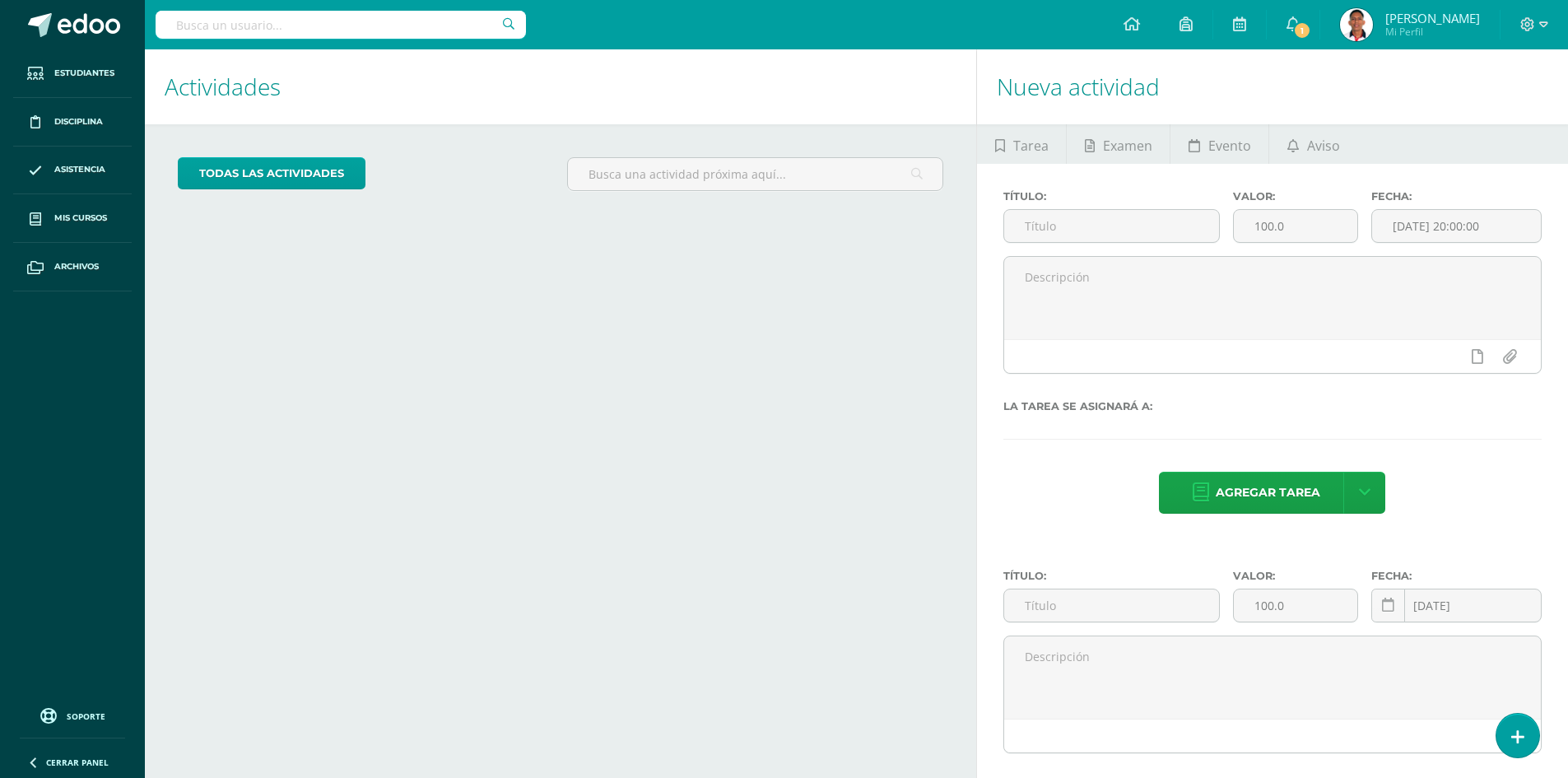
click at [499, 179] on div "todas las Actividades" at bounding box center [561, 181] width 779 height 47
click at [609, 68] on h1 "Actividades" at bounding box center [561, 87] width 792 height 75
click at [418, 24] on input "text" at bounding box center [341, 24] width 370 height 28
click at [418, 98] on h1 "Actividades" at bounding box center [561, 87] width 792 height 75
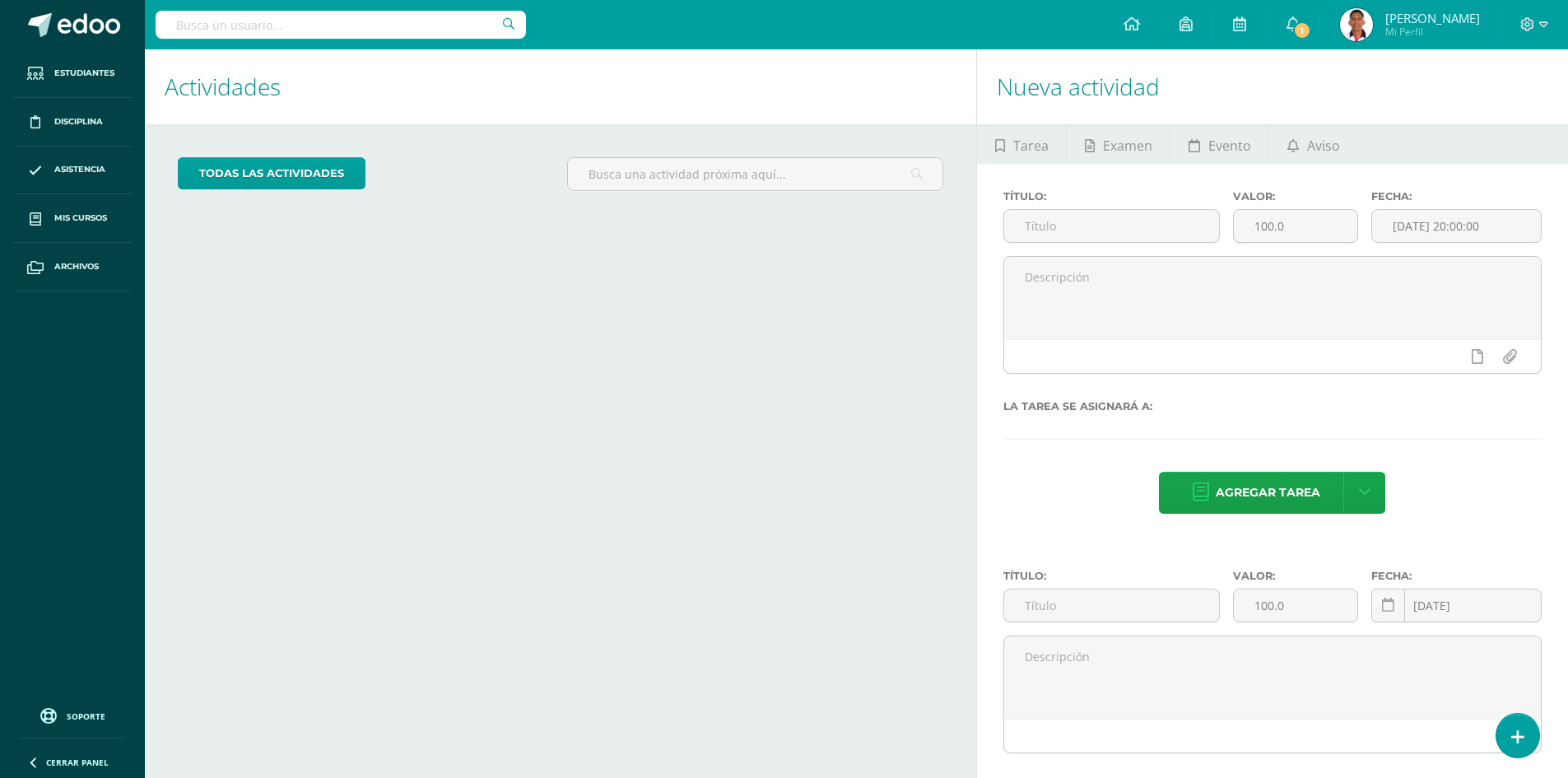
click at [418, 98] on h1 "Actividades" at bounding box center [561, 87] width 792 height 75
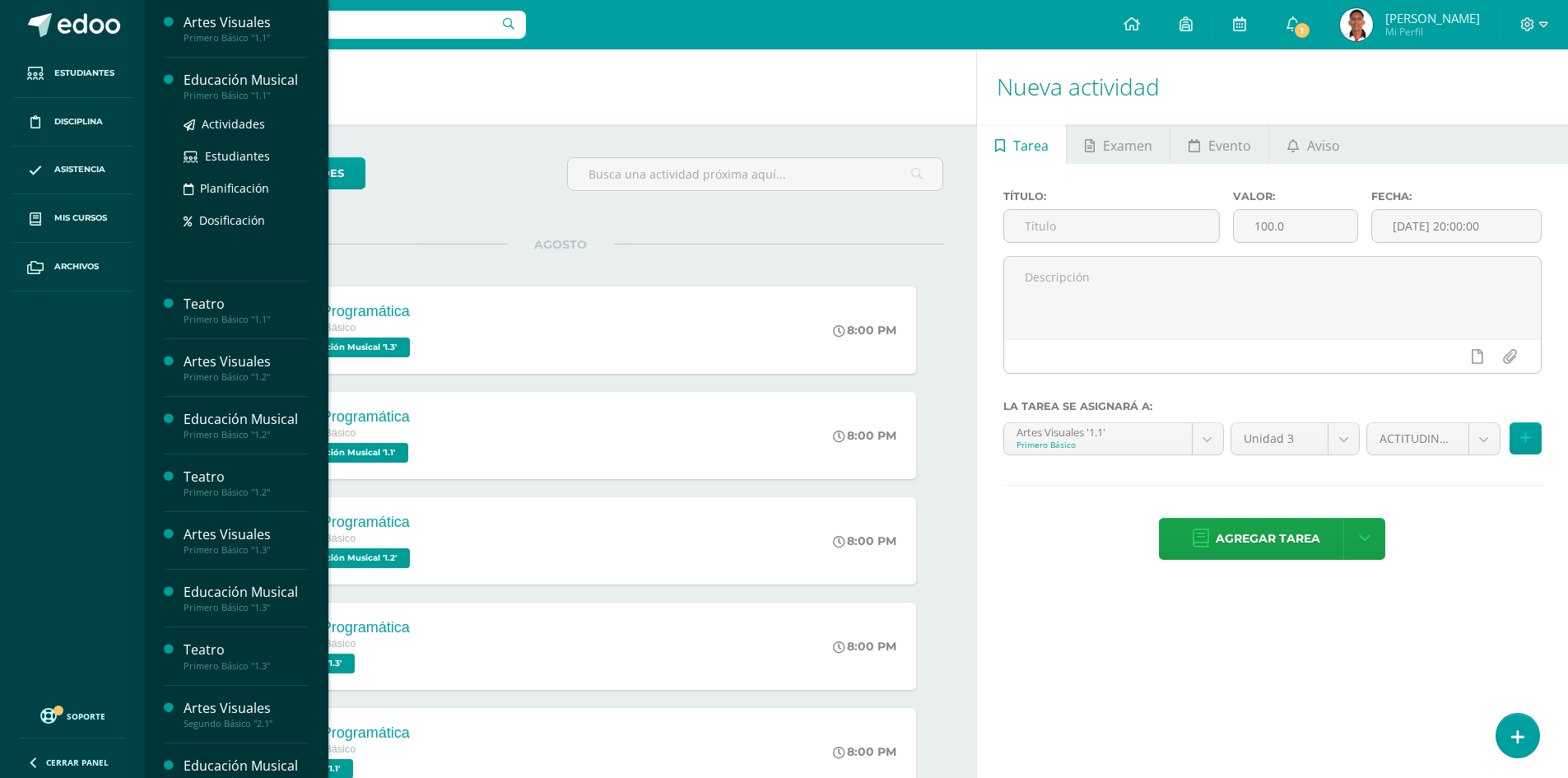
click at [202, 86] on body "Estudiantes Disciplina Asistencia Mis cursos Archivos Soporte Centro de ayuda Ú…" at bounding box center [784, 389] width 1568 height 778
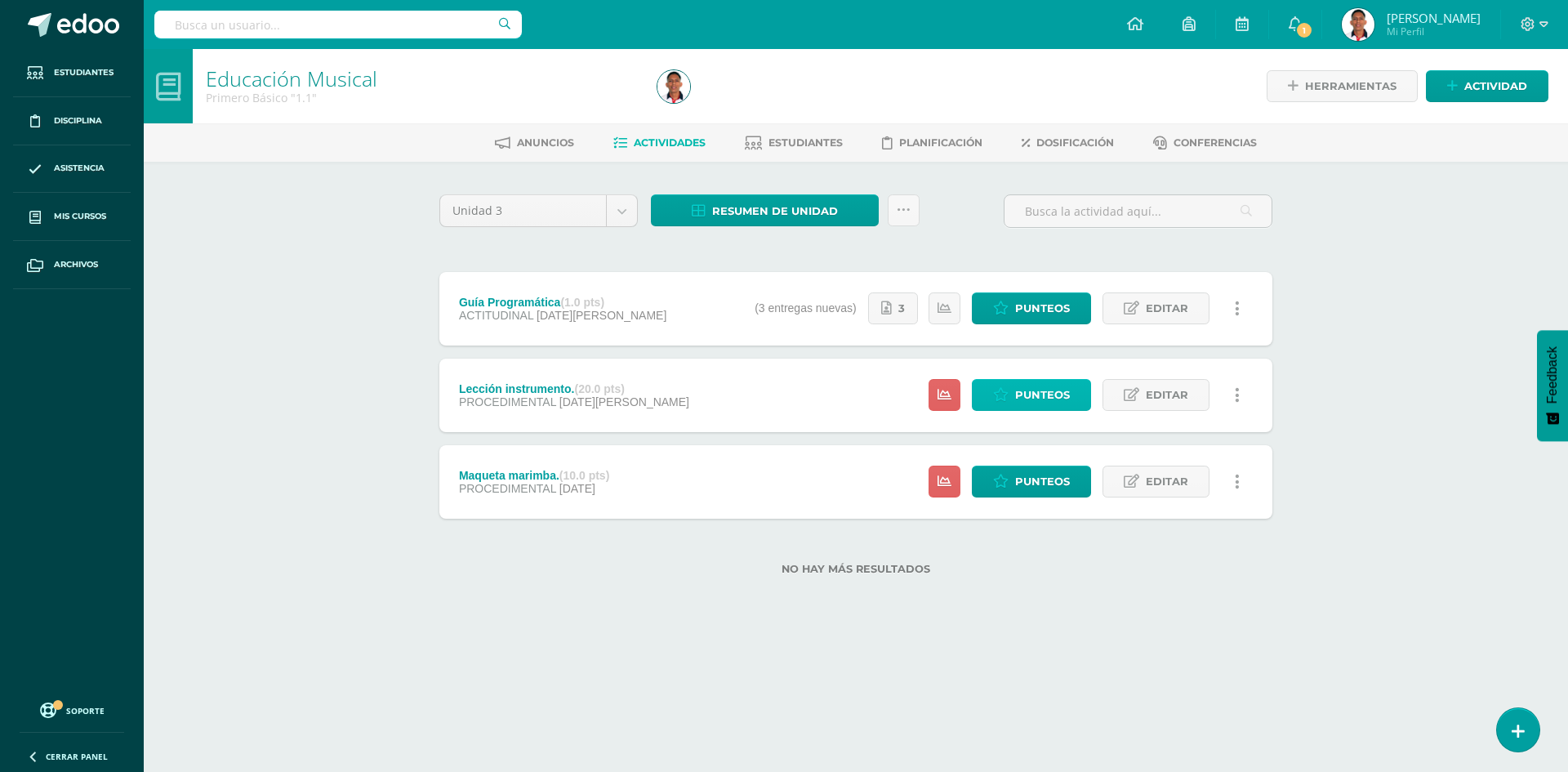
click at [1051, 389] on span "Punteos" at bounding box center [1043, 395] width 55 height 30
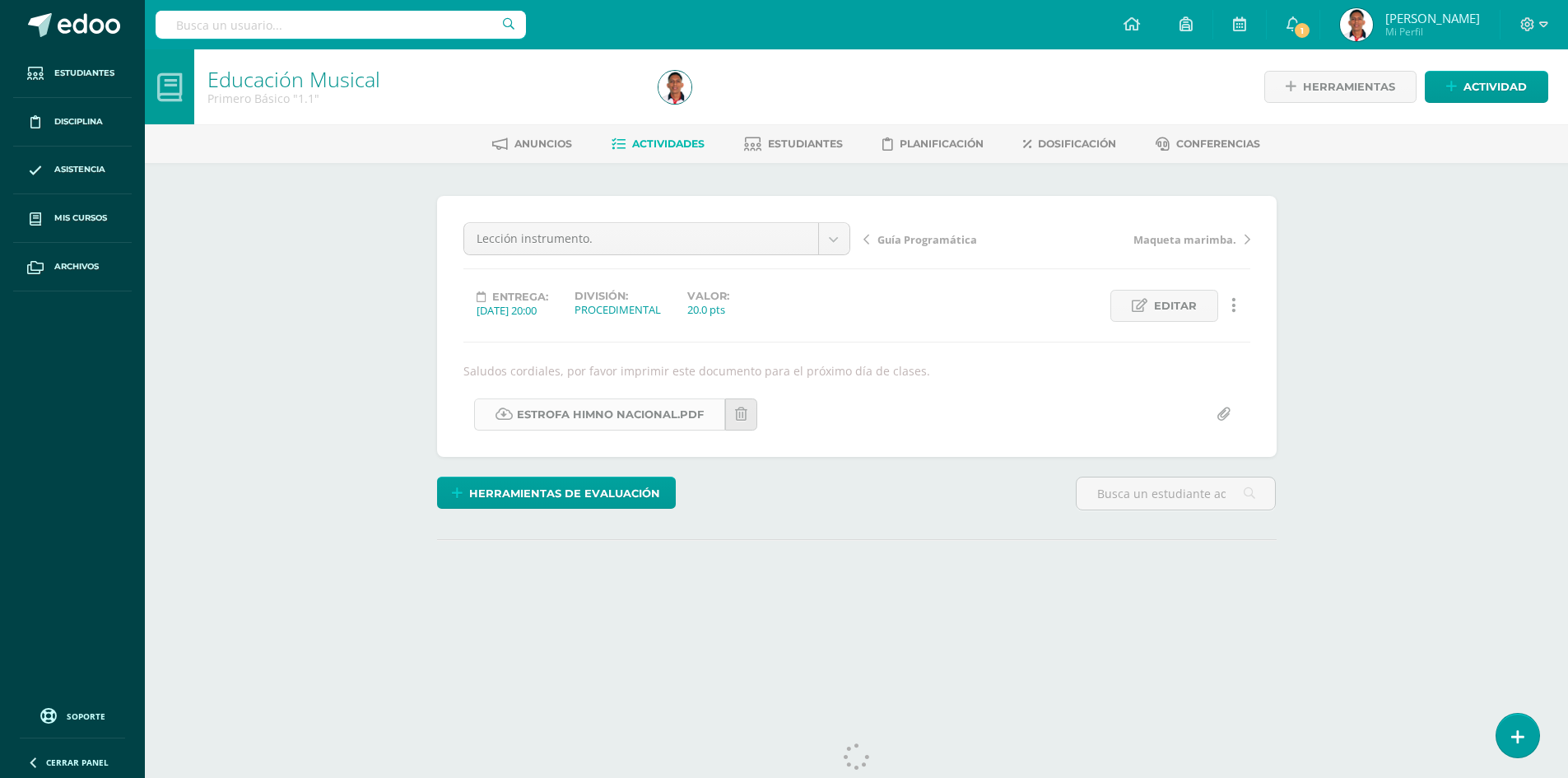
click at [611, 407] on link "estrofa himno nacional.pdf" at bounding box center [599, 415] width 251 height 32
